Goal: Information Seeking & Learning: Stay updated

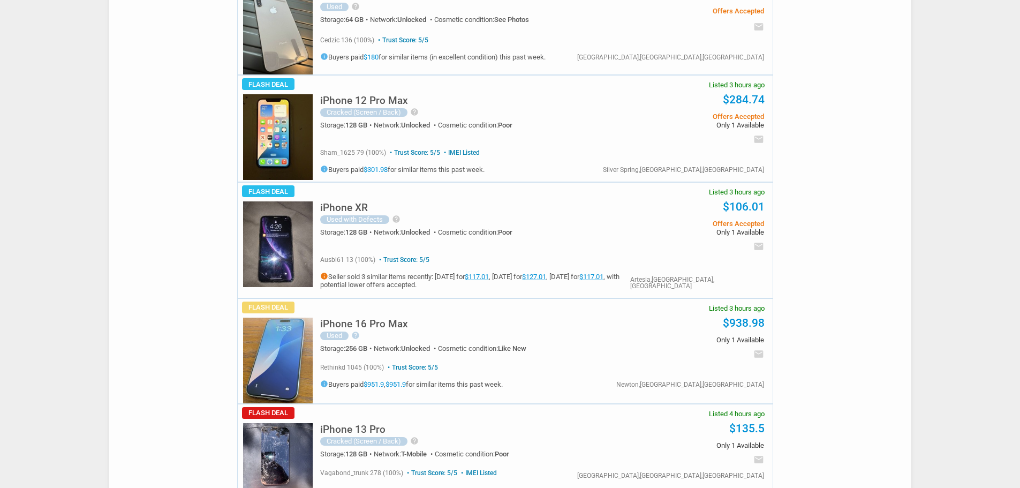
scroll to position [2142, 0]
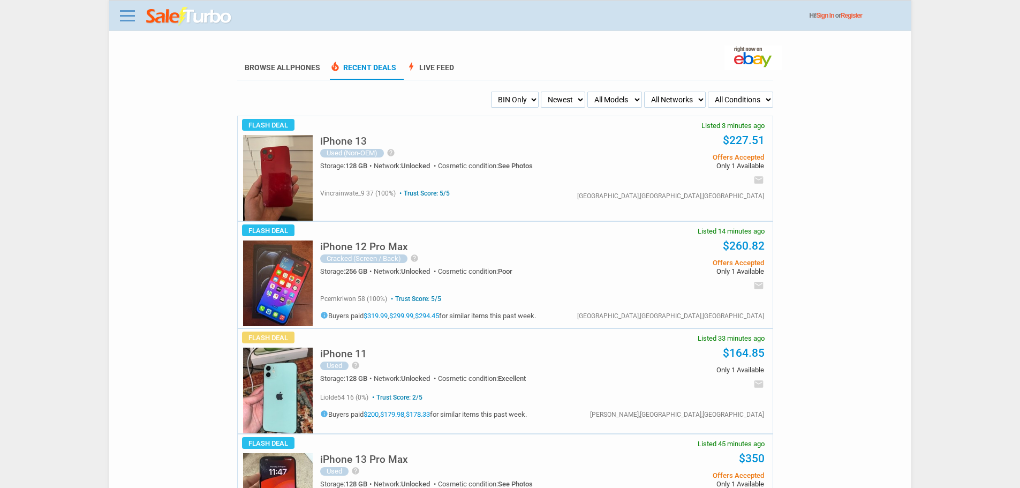
click at [520, 105] on select "My Alerts All Deals BIN Only w/ Offers Only" at bounding box center [515, 100] width 48 height 16
select select "sent"
click at [491, 92] on select "My Alerts All Deals BIN Only w/ Offers Only" at bounding box center [515, 100] width 48 height 16
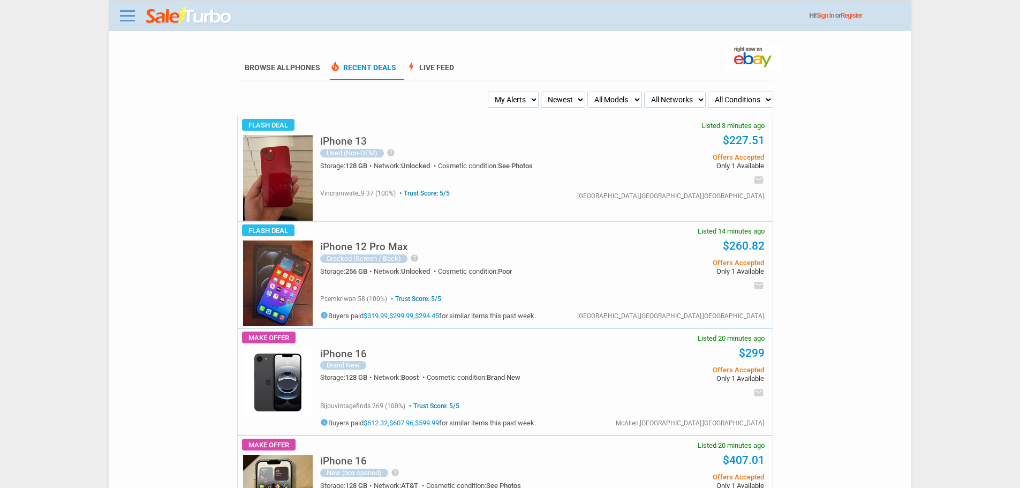
drag, startPoint x: 0, startPoint y: 0, endPoint x: 521, endPoint y: 103, distance: 531.1
click at [521, 103] on select "My Alerts All Deals BIN Only w/ Offers Only" at bounding box center [513, 100] width 51 height 16
select select "flash_bin"
click at [491, 92] on select "My Alerts All Deals BIN Only w/ Offers Only" at bounding box center [513, 100] width 51 height 16
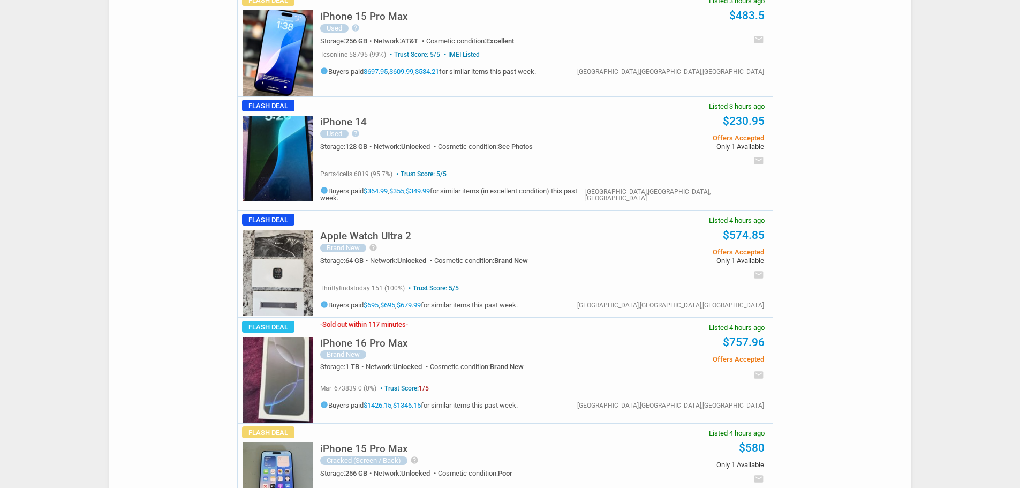
scroll to position [2570, 0]
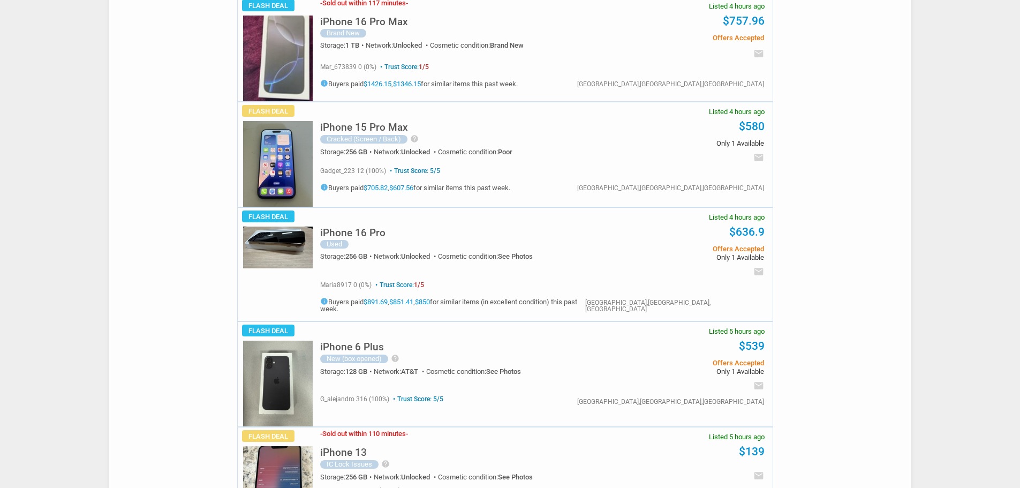
click at [284, 341] on img at bounding box center [278, 384] width 70 height 86
